Goal: Navigation & Orientation: Find specific page/section

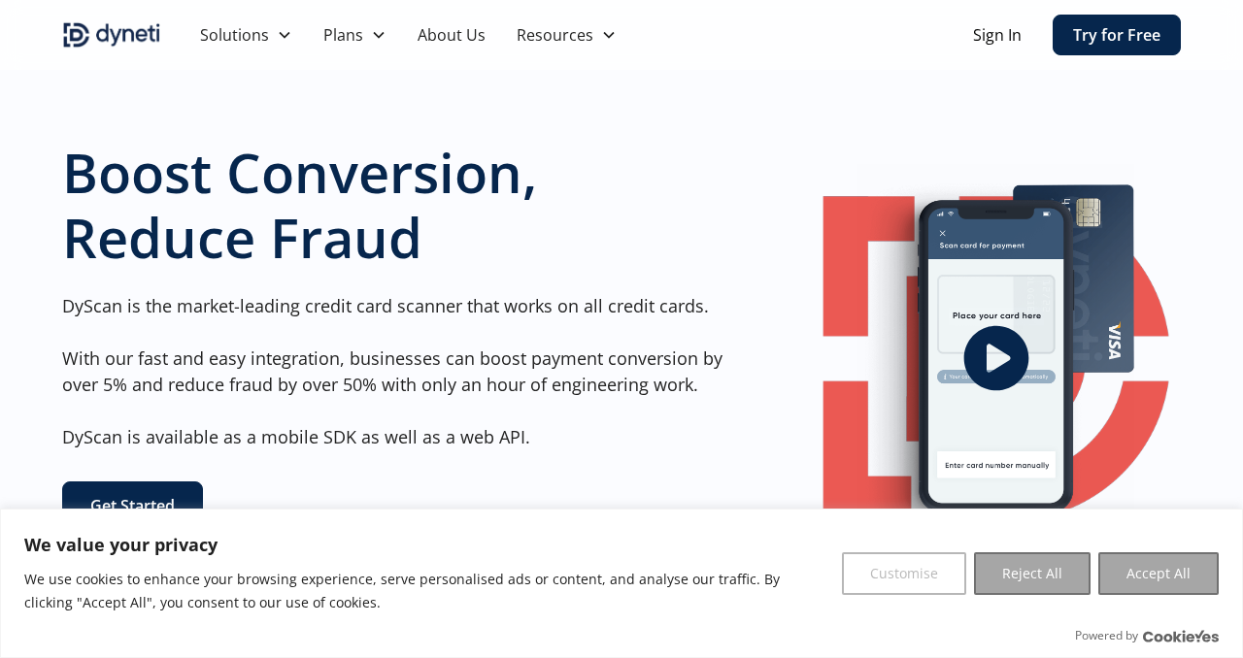
click at [923, 578] on button "Customise" at bounding box center [904, 574] width 124 height 43
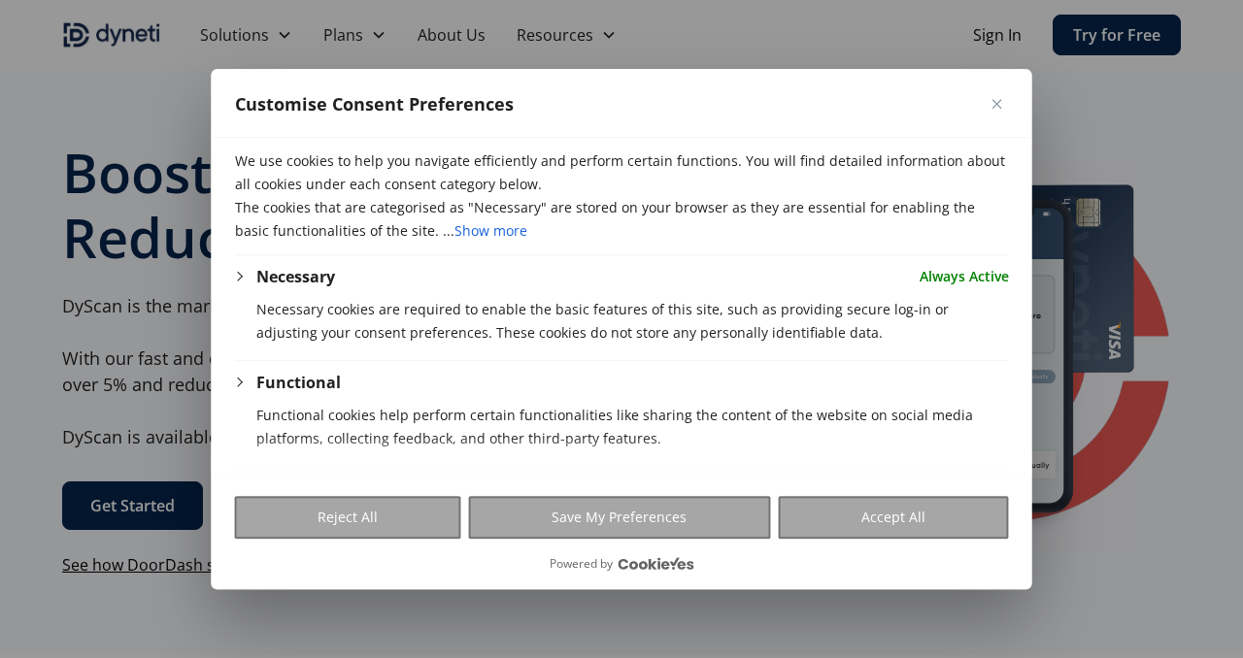
click at [993, 105] on img "Close" at bounding box center [998, 104] width 10 height 10
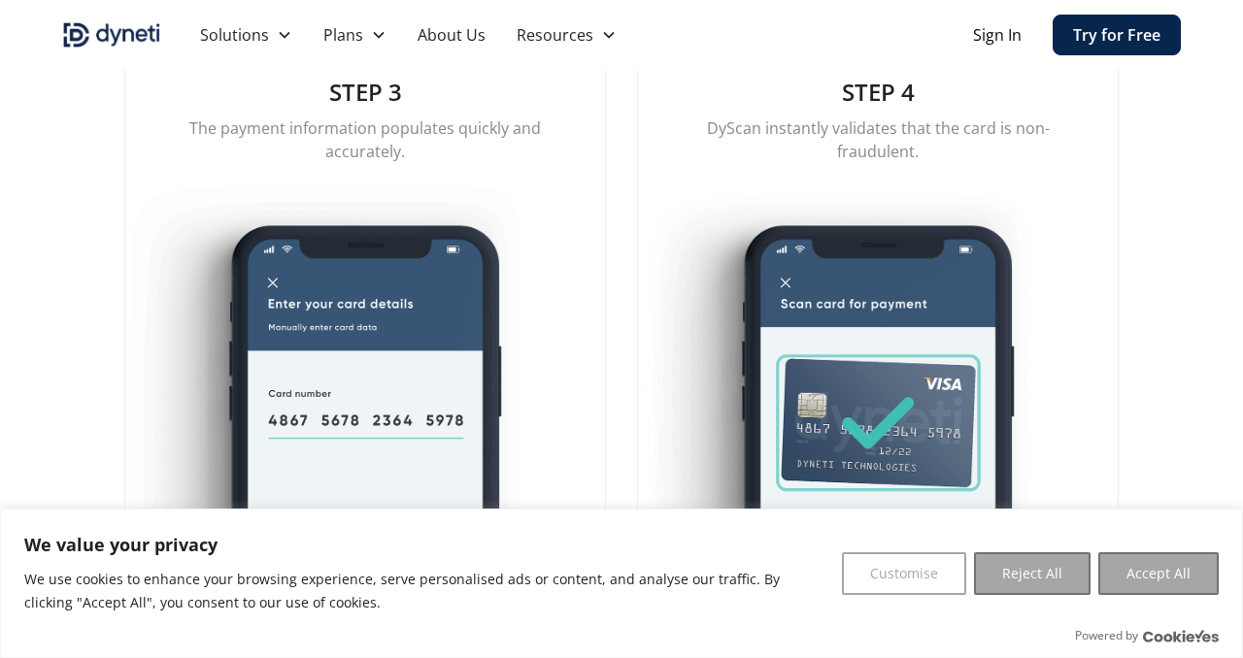
scroll to position [2860, 0]
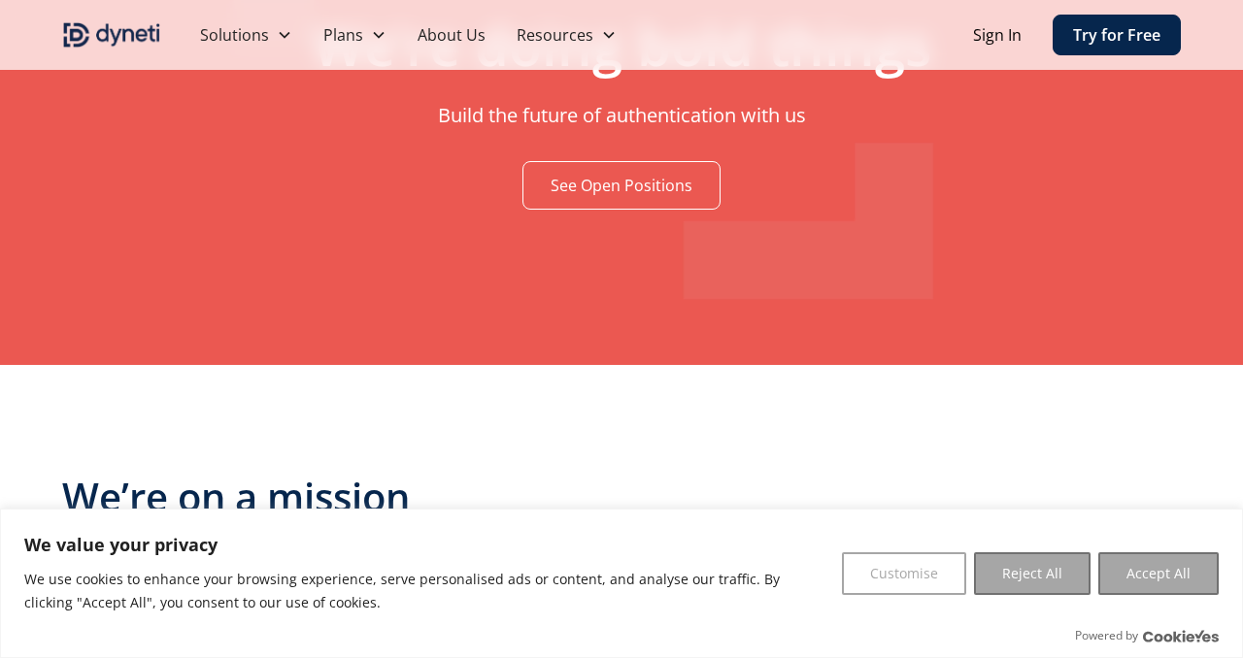
click at [585, 185] on link "See Open Positions" at bounding box center [621, 185] width 198 height 49
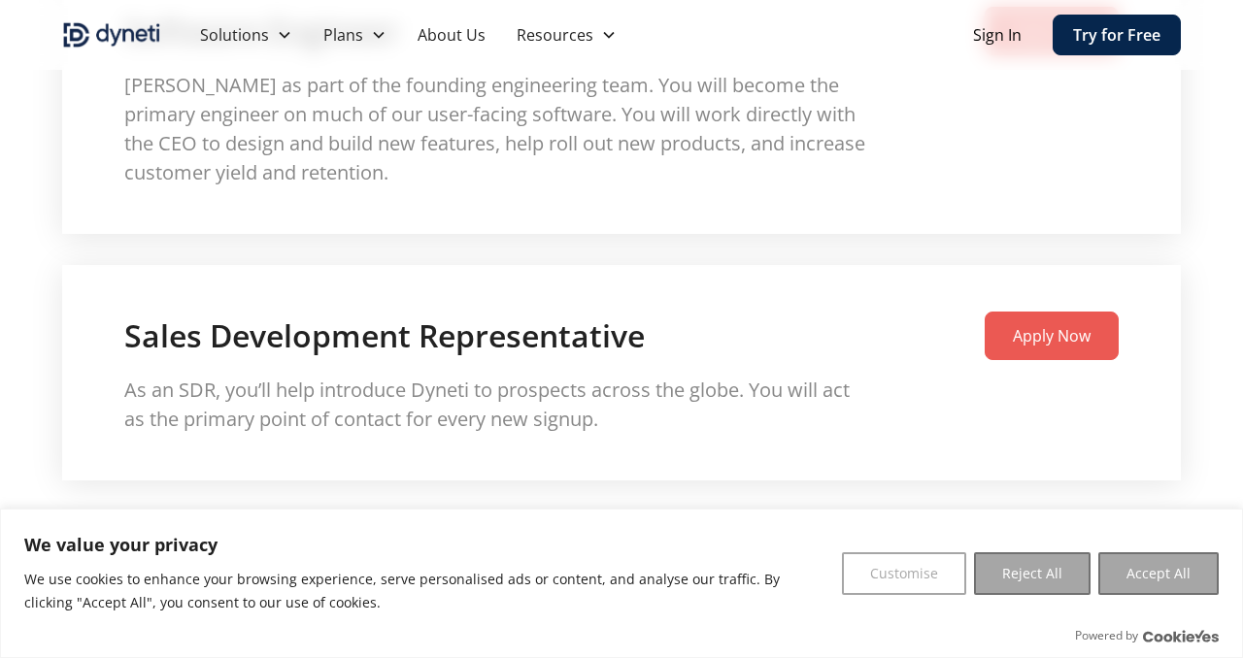
scroll to position [3180, 0]
